Goal: Information Seeking & Learning: Find contact information

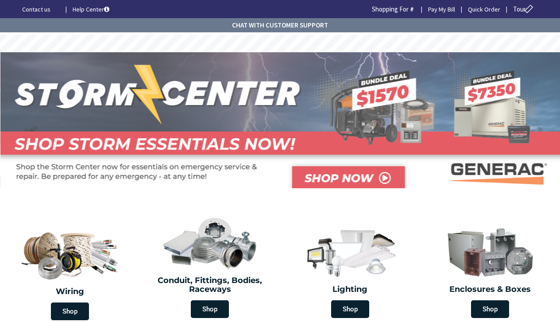
type input "[GEOGRAPHIC_DATA], [GEOGRAPHIC_DATA]"
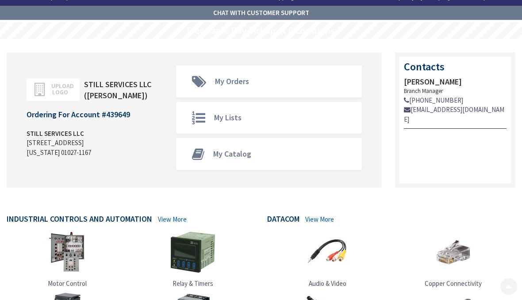
scroll to position [12, 0]
click at [259, 147] on link "My Catalog" at bounding box center [268, 153] width 184 height 31
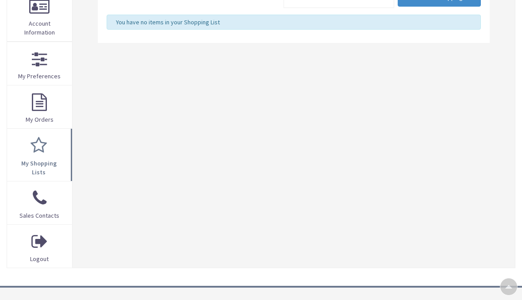
click at [31, 189] on link "Sales Contacts" at bounding box center [39, 202] width 65 height 43
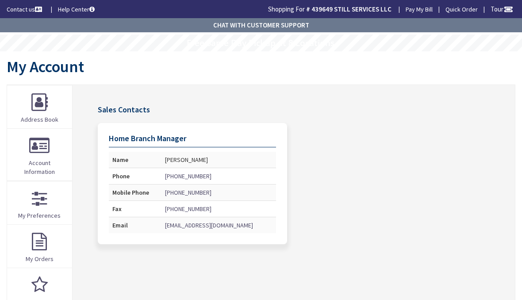
click at [76, 7] on link "Help Center" at bounding box center [76, 9] width 37 height 9
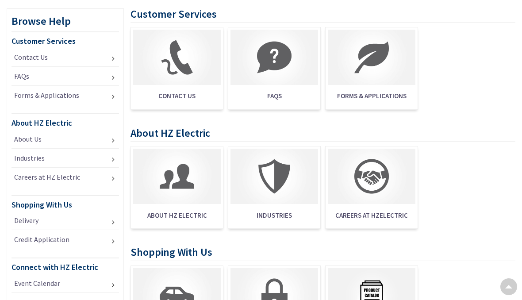
scroll to position [90, 0]
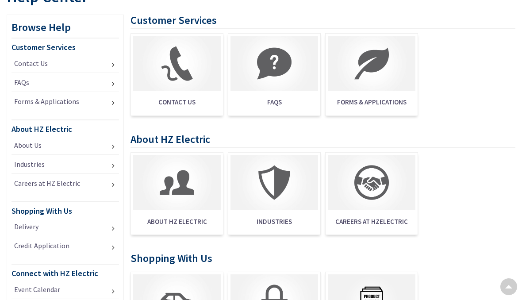
click at [272, 107] on span "FAQS" at bounding box center [274, 102] width 88 height 18
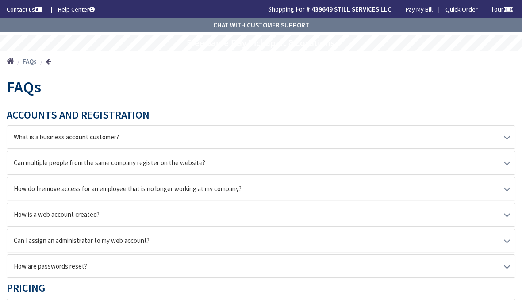
click at [47, 61] on link at bounding box center [49, 61] width 6 height 7
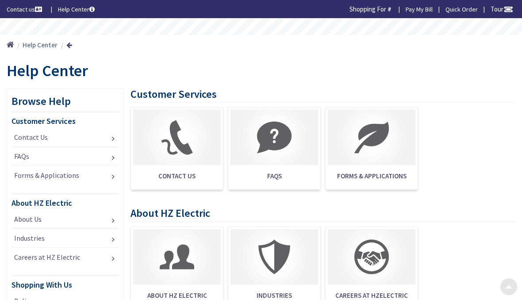
scroll to position [90, 0]
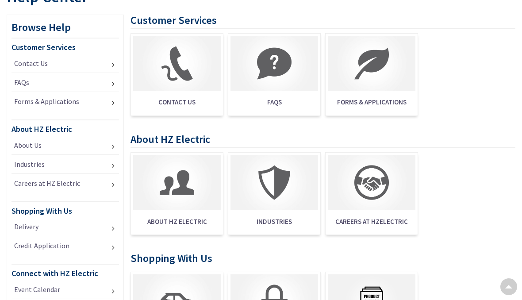
click at [188, 101] on span "Contact Us" at bounding box center [177, 102] width 88 height 18
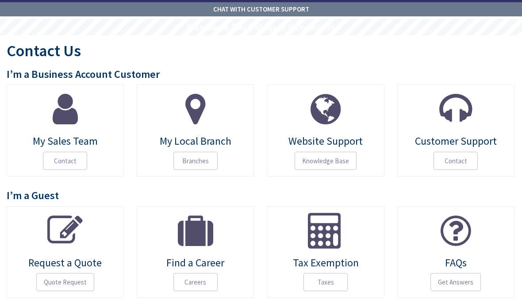
click at [462, 157] on span "Contact" at bounding box center [455, 161] width 44 height 19
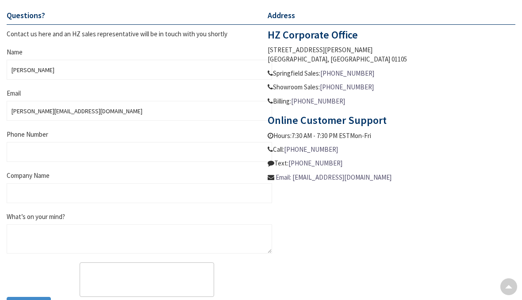
scroll to position [16, 0]
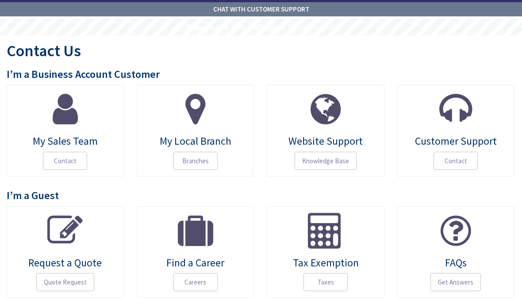
click at [334, 157] on span "Knowledge Base" at bounding box center [326, 161] width 62 height 19
